Goal: Task Accomplishment & Management: Manage account settings

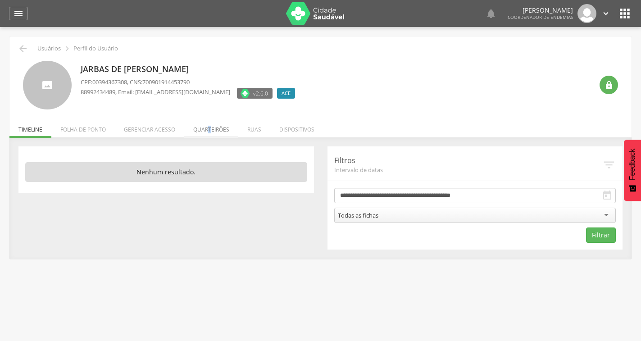
click at [209, 133] on li "Quarteirões" at bounding box center [211, 127] width 54 height 21
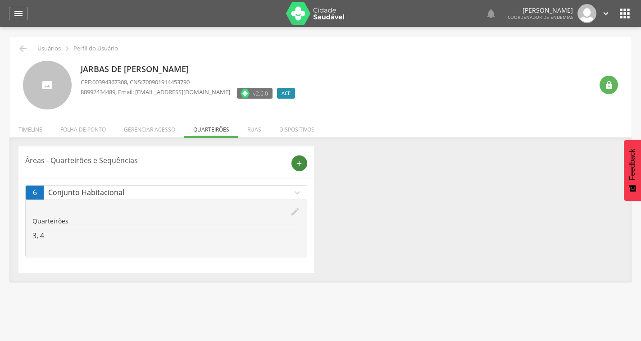
click at [302, 164] on icon "add" at bounding box center [299, 163] width 8 height 8
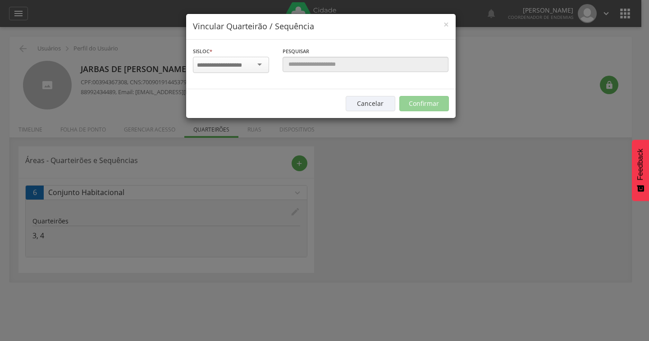
click at [242, 64] on input "select-one" at bounding box center [225, 65] width 57 height 8
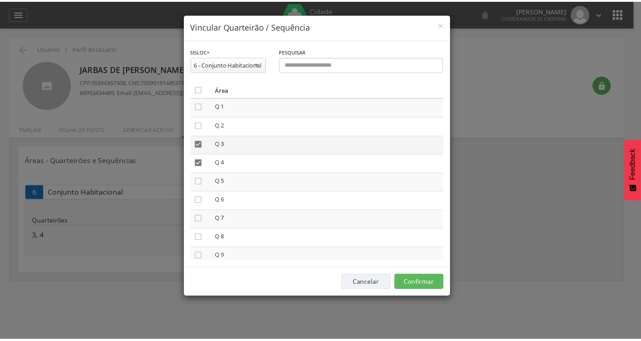
scroll to position [45, 0]
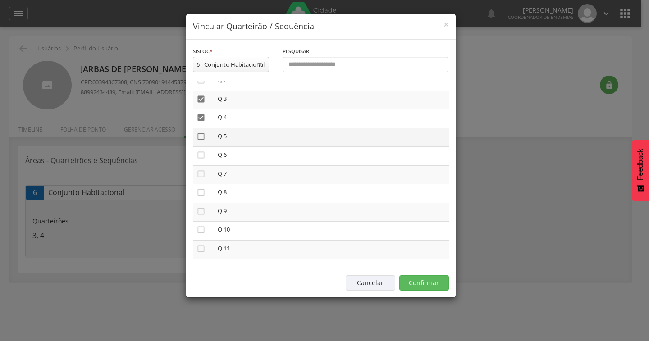
click at [201, 137] on icon "" at bounding box center [200, 136] width 9 height 9
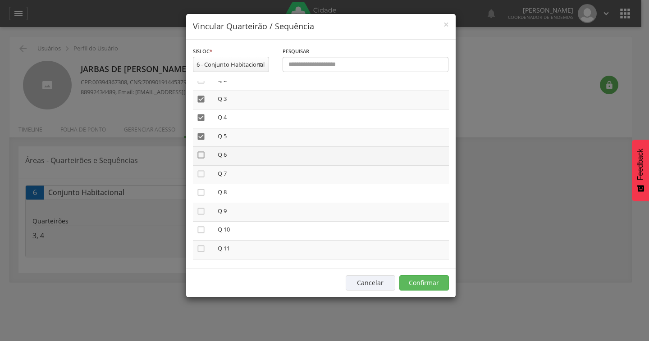
click at [201, 155] on icon "" at bounding box center [200, 154] width 9 height 9
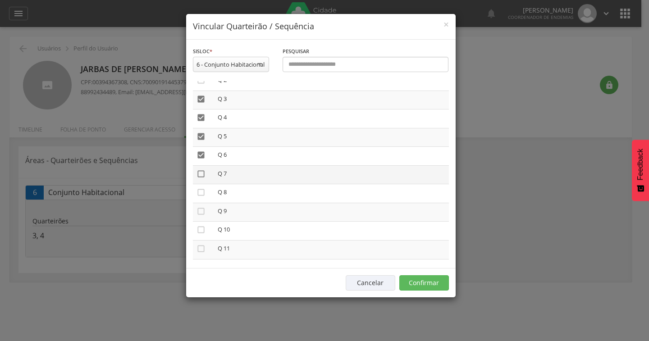
click at [201, 176] on icon "" at bounding box center [200, 173] width 9 height 9
click at [202, 192] on icon "" at bounding box center [200, 192] width 9 height 9
click at [409, 284] on button "Confirmar" at bounding box center [424, 282] width 50 height 15
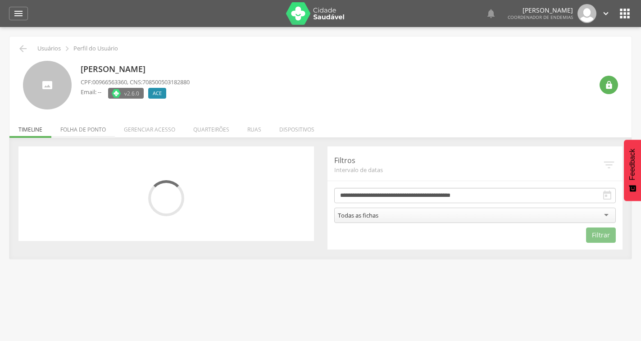
click at [96, 128] on li "Folha de ponto" at bounding box center [83, 127] width 64 height 21
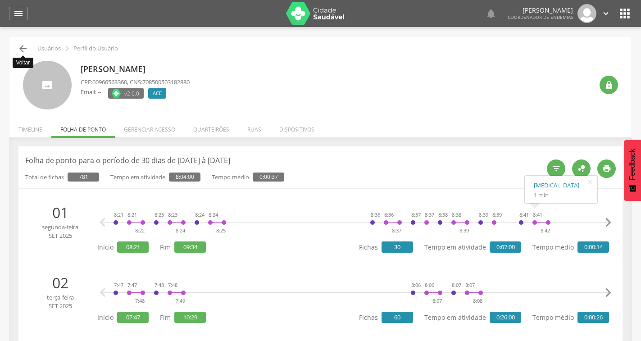
click at [26, 48] on icon "" at bounding box center [23, 48] width 11 height 11
